Goal: Transaction & Acquisition: Download file/media

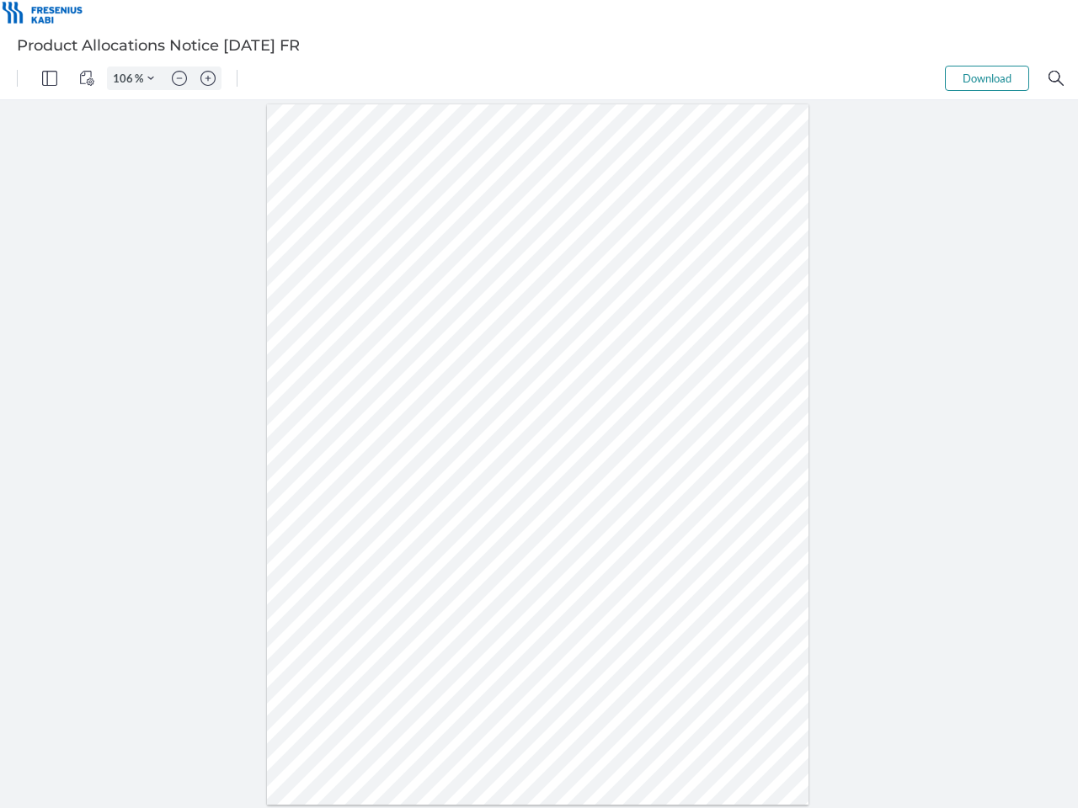
click at [50, 78] on img "Panel" at bounding box center [49, 78] width 15 height 15
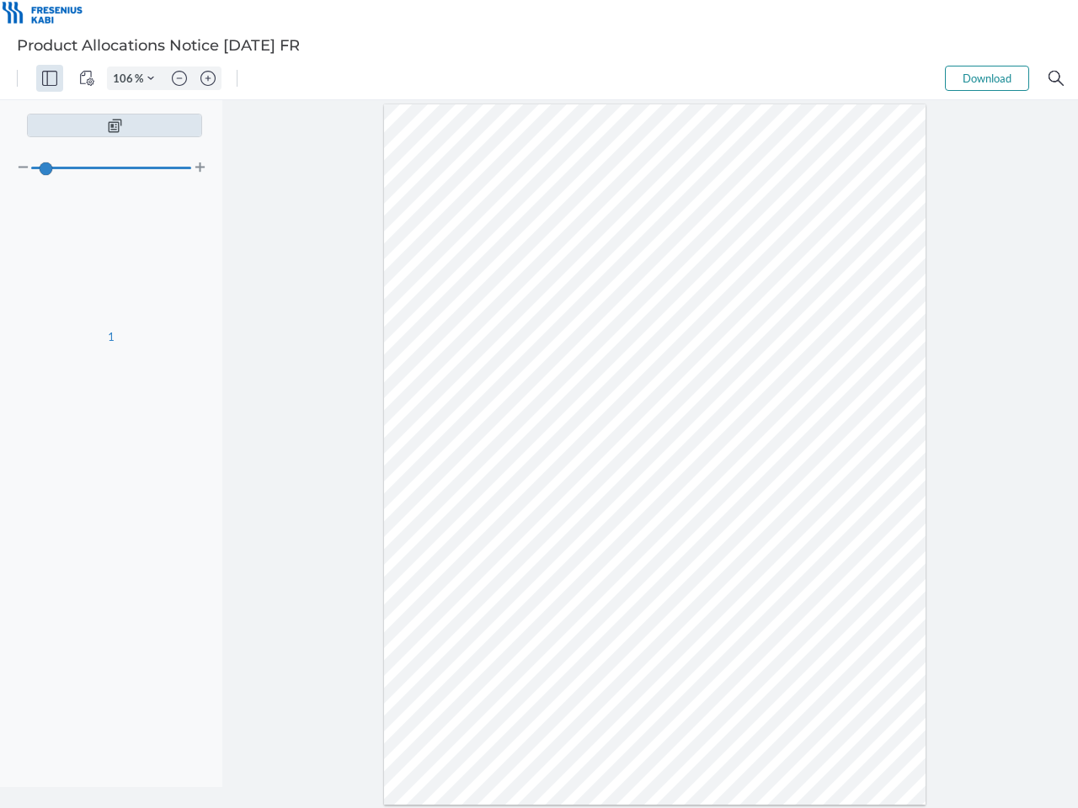
click at [87, 78] on img "View Controls" at bounding box center [86, 78] width 15 height 15
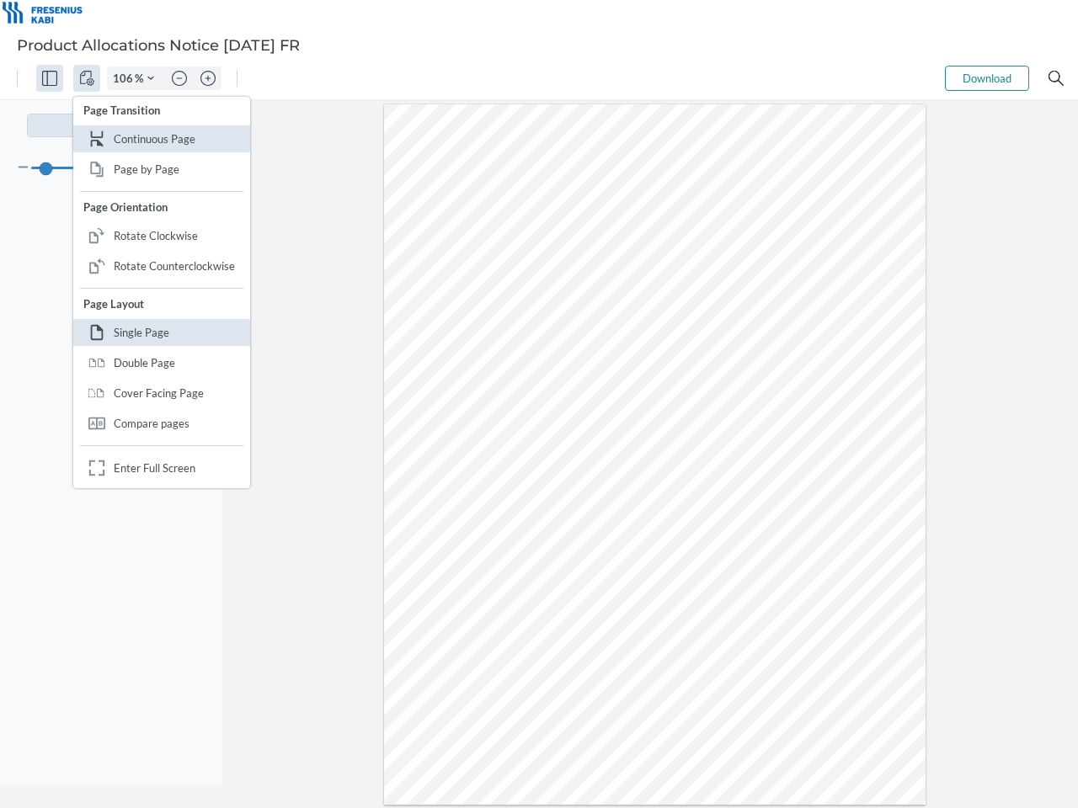
click at [125, 78] on input "106" at bounding box center [121, 78] width 27 height 15
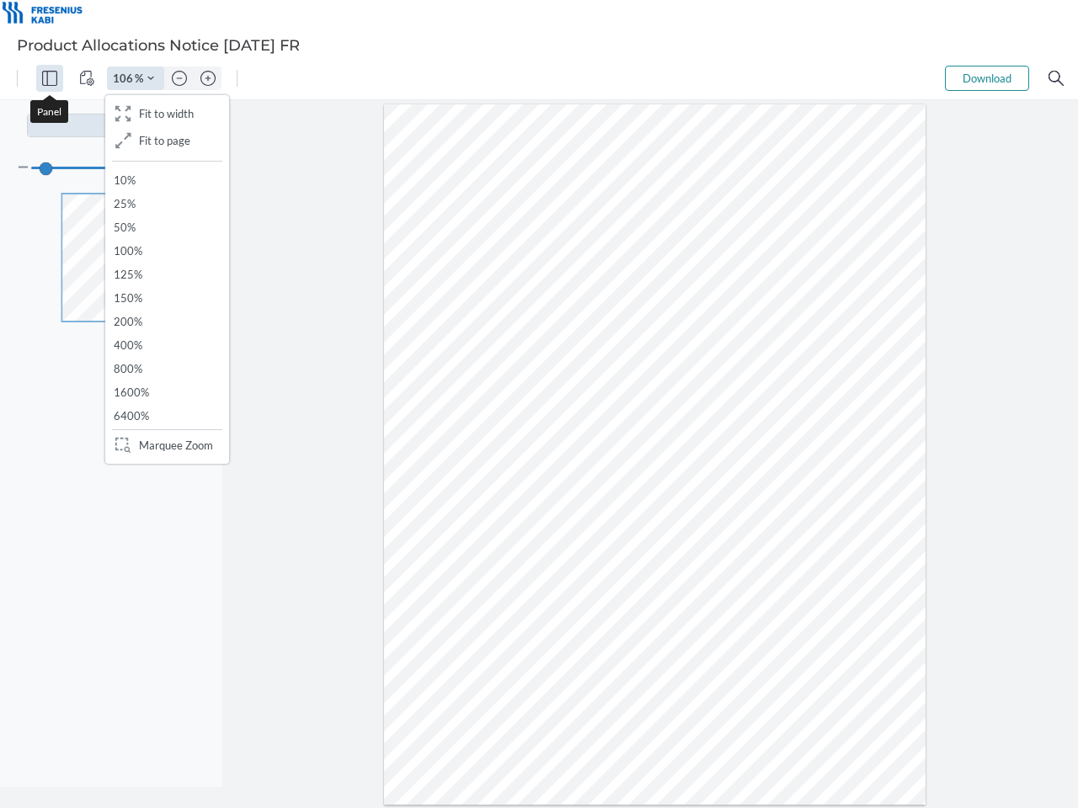
click at [151, 78] on img "Zoom Controls" at bounding box center [150, 78] width 7 height 7
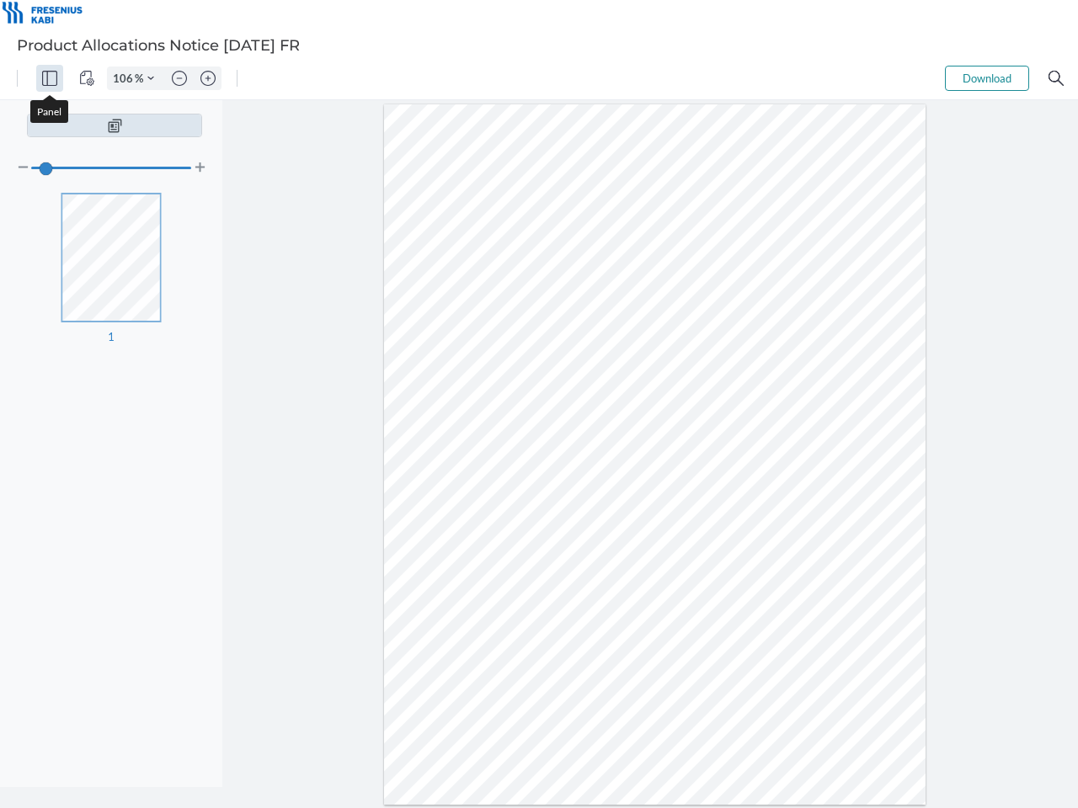
click at [179, 78] on img "Zoom out" at bounding box center [179, 78] width 15 height 15
click at [208, 78] on img "Zoom in" at bounding box center [207, 78] width 15 height 15
type input "106"
click at [987, 78] on button "Download" at bounding box center [987, 78] width 84 height 25
click at [1056, 78] on img "Search" at bounding box center [1055, 78] width 15 height 15
